Goal: Transaction & Acquisition: Purchase product/service

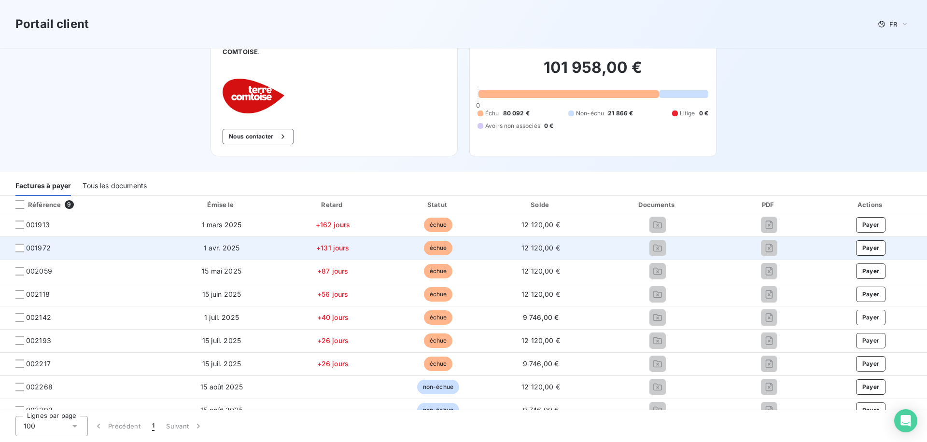
scroll to position [35, 0]
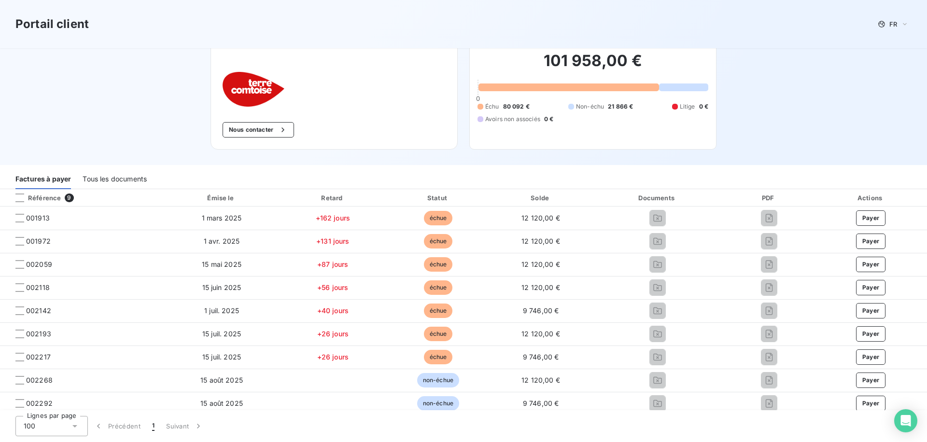
click at [116, 178] on div "Tous les documents" at bounding box center [115, 179] width 64 height 20
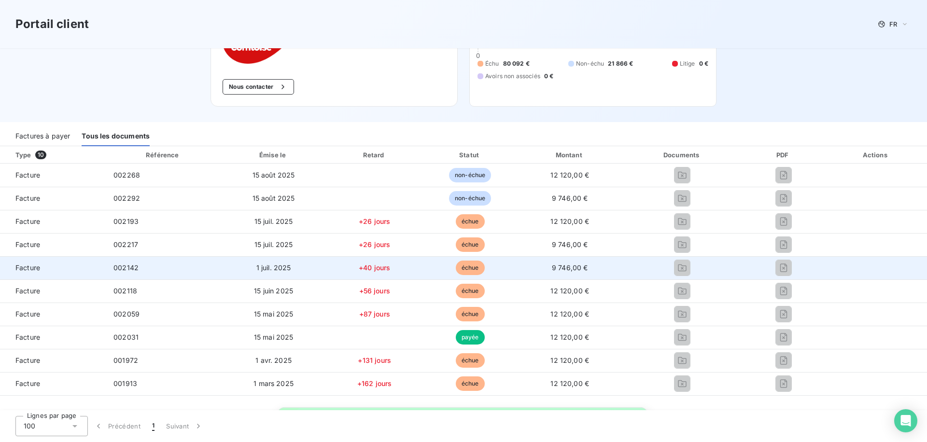
scroll to position [84, 0]
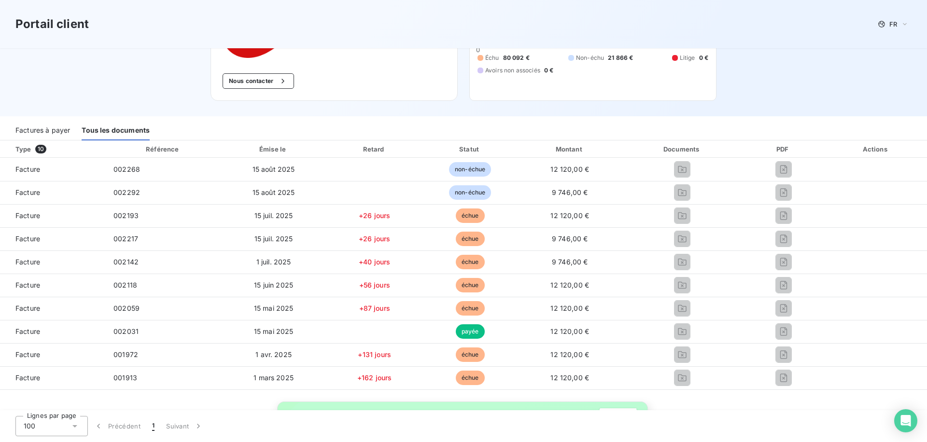
click at [42, 135] on div "Factures à payer" at bounding box center [42, 130] width 55 height 20
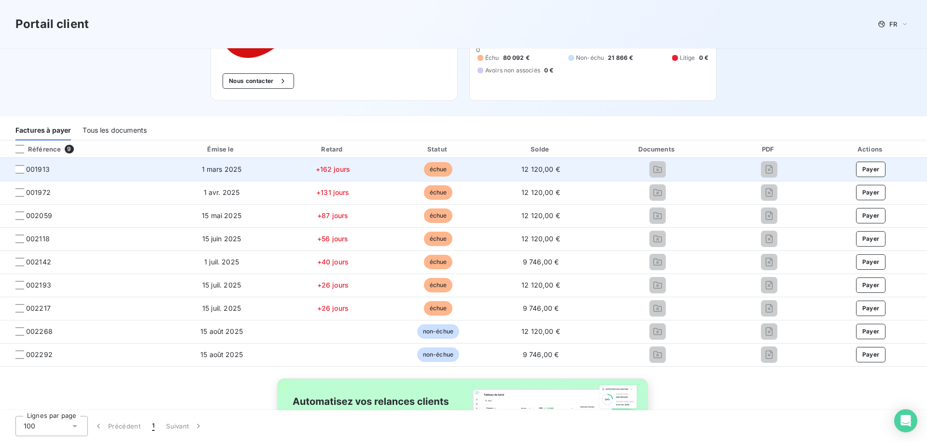
click at [22, 164] on td "001913" at bounding box center [82, 169] width 164 height 23
click at [20, 168] on div at bounding box center [19, 169] width 9 height 9
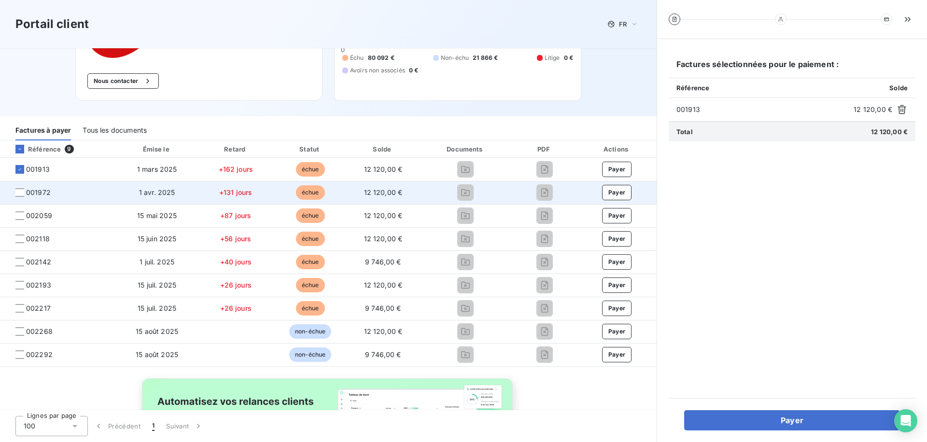
click at [19, 185] on td "001972" at bounding box center [58, 192] width 116 height 23
click at [21, 190] on div at bounding box center [19, 192] width 9 height 9
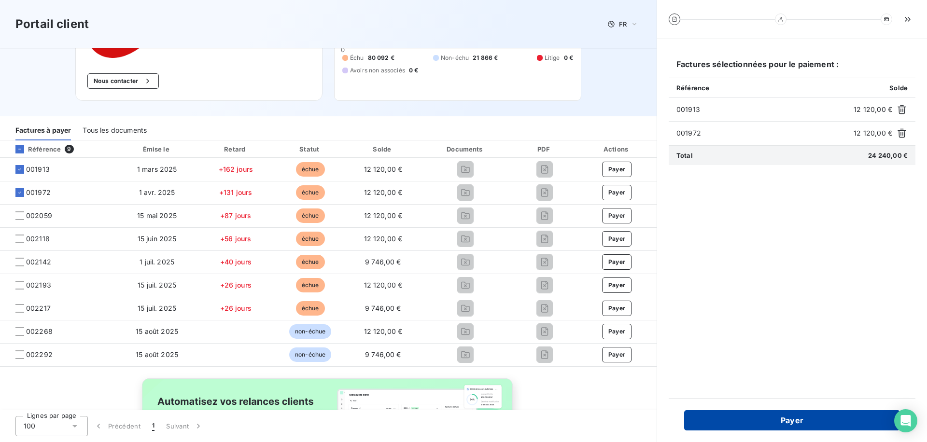
click at [794, 419] on button "Payer" at bounding box center [792, 420] width 216 height 20
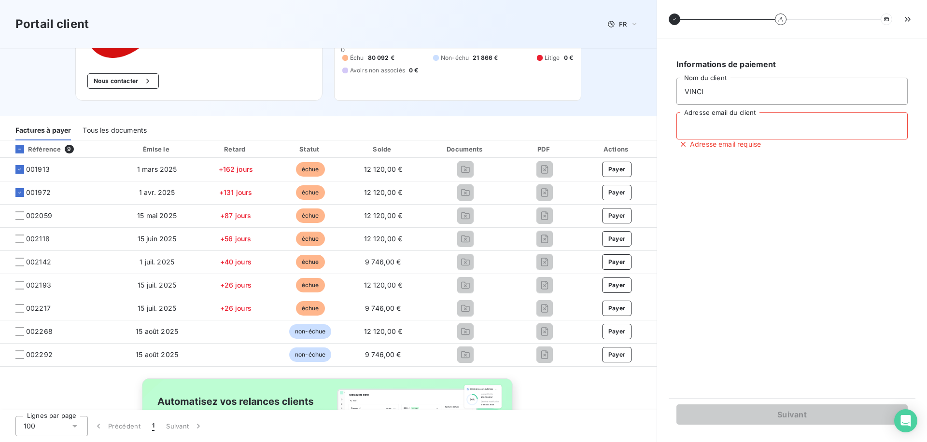
click at [738, 120] on input "Adresse email du client" at bounding box center [791, 125] width 231 height 27
click at [739, 126] on input "ag" at bounding box center [791, 125] width 231 height 27
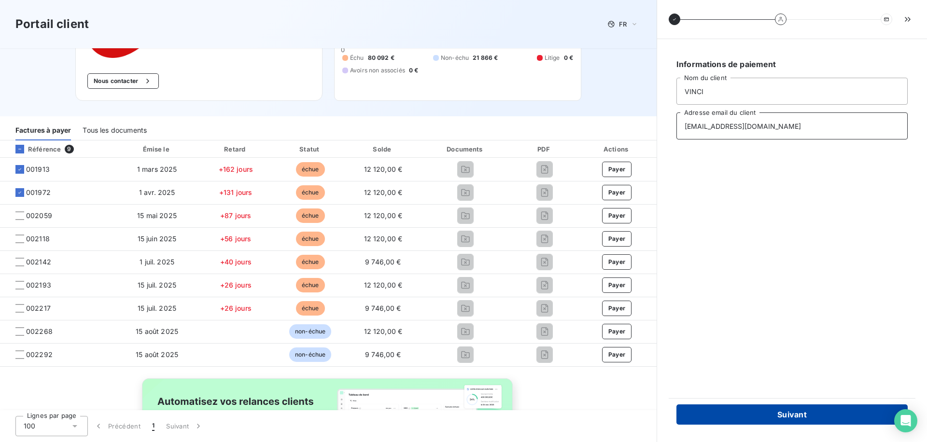
type input "[EMAIL_ADDRESS][DOMAIN_NAME]"
click at [773, 413] on button "Suivant" at bounding box center [791, 414] width 231 height 20
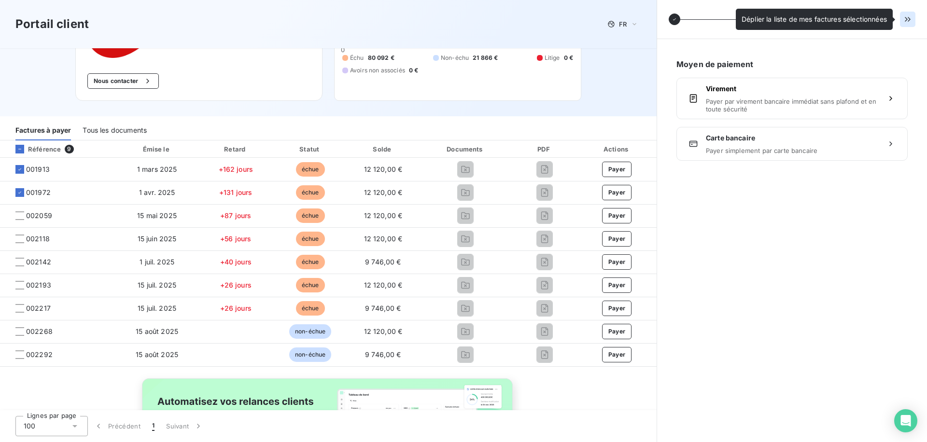
click at [904, 18] on icon "button" at bounding box center [908, 19] width 10 height 10
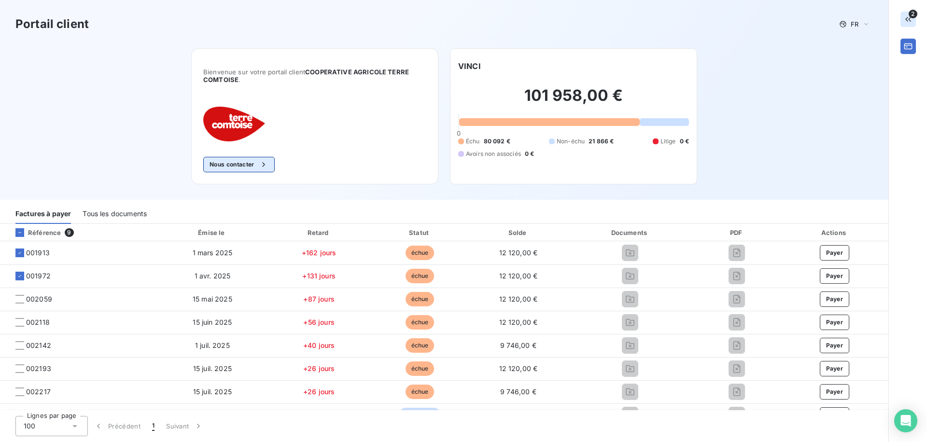
click at [230, 164] on button "Nous contacter" at bounding box center [238, 164] width 71 height 15
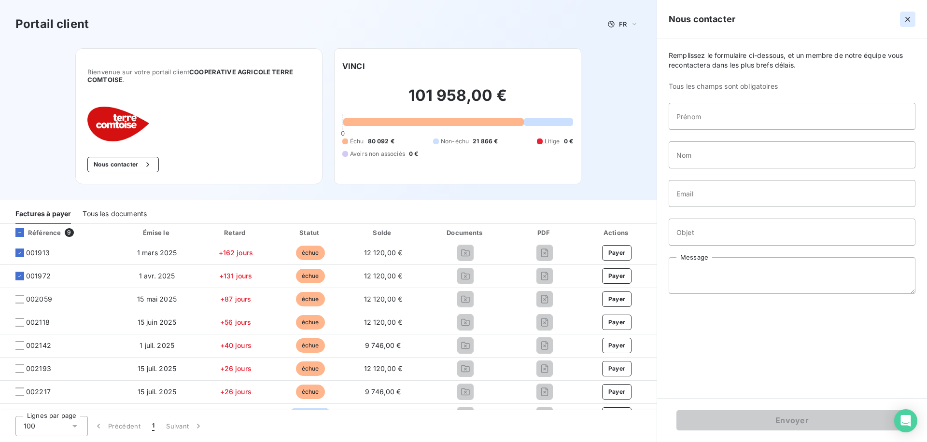
click at [905, 24] on icon "button" at bounding box center [908, 19] width 10 height 10
